Goal: Entertainment & Leisure: Consume media (video, audio)

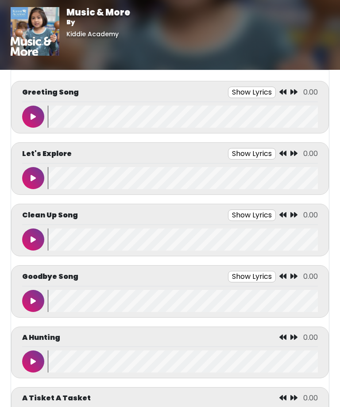
click at [34, 113] on icon at bounding box center [33, 116] width 5 height 7
click at [29, 115] on button at bounding box center [33, 117] width 22 height 22
click at [27, 113] on button at bounding box center [33, 117] width 22 height 22
click at [27, 111] on button at bounding box center [33, 117] width 22 height 22
click at [270, 88] on icon at bounding box center [267, 91] width 7 height 7
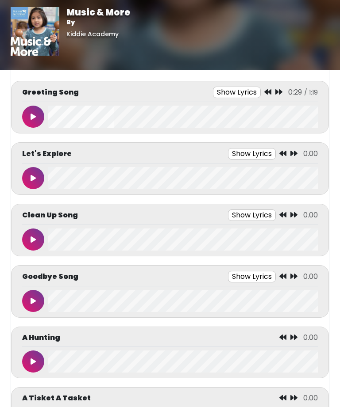
click at [268, 83] on div "Greeting Song Show Lyrics 0:29 / 1:19" at bounding box center [170, 107] width 318 height 53
click at [275, 90] on icon at bounding box center [278, 91] width 7 height 7
click at [269, 89] on icon at bounding box center [267, 91] width 7 height 7
click at [270, 89] on icon at bounding box center [267, 91] width 7 height 7
click at [239, 92] on button "Show Lyrics" at bounding box center [237, 92] width 48 height 11
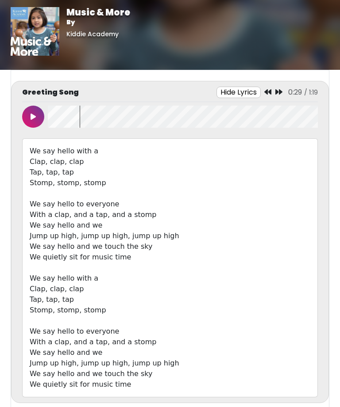
click at [31, 112] on button at bounding box center [33, 117] width 22 height 22
click at [29, 119] on button at bounding box center [33, 117] width 22 height 22
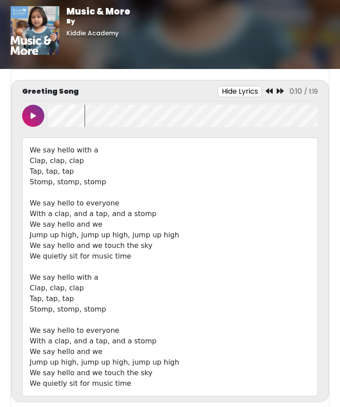
click at [241, 97] on button "Hide Lyrics" at bounding box center [240, 91] width 44 height 11
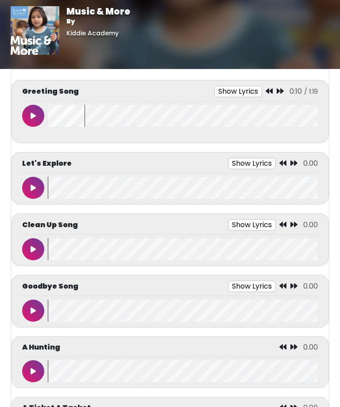
scroll to position [1, 0]
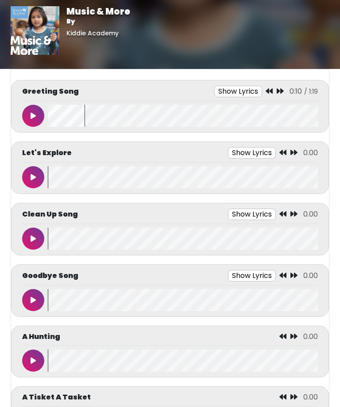
click at [272, 91] on icon at bounding box center [268, 91] width 7 height 7
click at [278, 91] on icon at bounding box center [279, 91] width 7 height 7
click at [281, 92] on icon at bounding box center [279, 91] width 7 height 7
click at [269, 94] on icon at bounding box center [268, 91] width 7 height 7
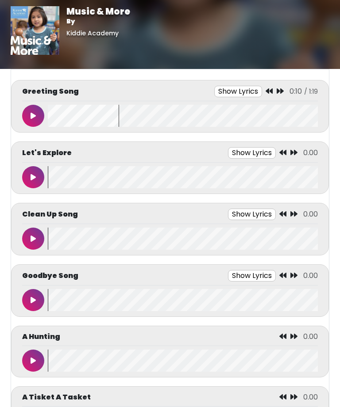
click at [268, 92] on icon at bounding box center [268, 91] width 7 height 7
click at [269, 91] on icon at bounding box center [268, 91] width 7 height 7
click at [266, 92] on icon at bounding box center [268, 91] width 7 height 7
click at [28, 113] on button at bounding box center [33, 116] width 22 height 22
click at [30, 239] on button at bounding box center [33, 239] width 22 height 22
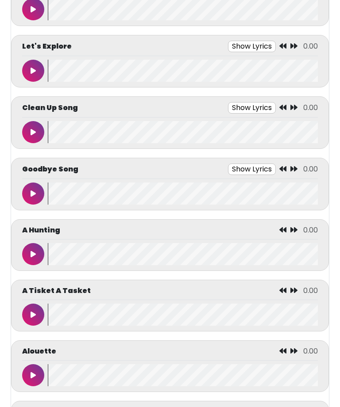
scroll to position [107, 0]
click at [32, 251] on button at bounding box center [33, 255] width 22 height 22
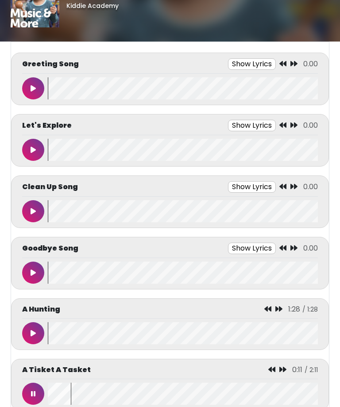
scroll to position [0, 0]
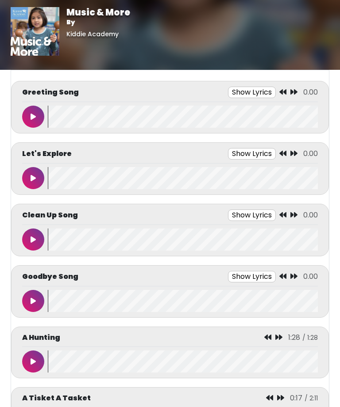
click at [31, 232] on button at bounding box center [33, 240] width 22 height 22
click at [34, 244] on button at bounding box center [33, 240] width 22 height 22
click at [36, 230] on button at bounding box center [33, 240] width 22 height 22
click at [39, 238] on button at bounding box center [33, 240] width 22 height 22
click at [20, 244] on div "Clean Up Song Show Lyrics 0:01 / 1:18" at bounding box center [170, 230] width 318 height 53
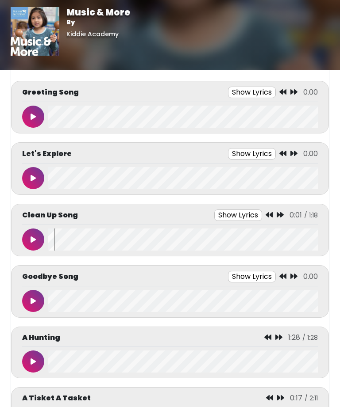
click at [27, 238] on button at bounding box center [33, 240] width 22 height 22
click at [43, 240] on button at bounding box center [33, 240] width 22 height 22
click at [31, 238] on icon at bounding box center [33, 239] width 5 height 7
click at [38, 244] on button at bounding box center [33, 240] width 22 height 22
click at [32, 297] on button at bounding box center [33, 301] width 22 height 22
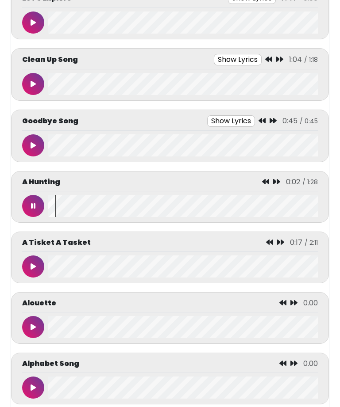
scroll to position [156, 0]
click at [34, 199] on button at bounding box center [33, 206] width 22 height 22
